Goal: Check status

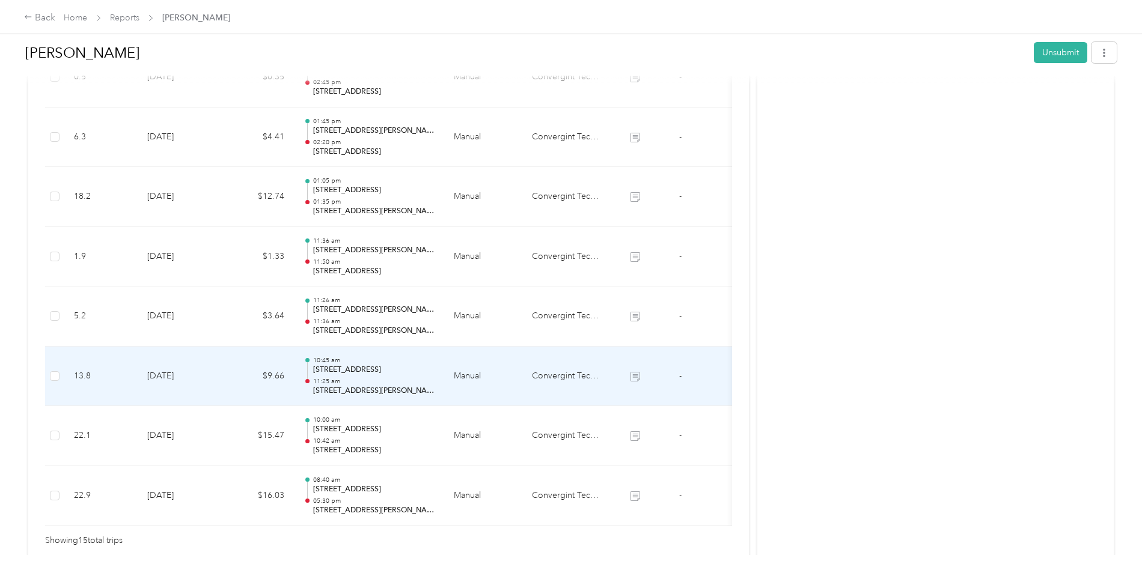
scroll to position [866, 0]
